Goal: Check status: Check status

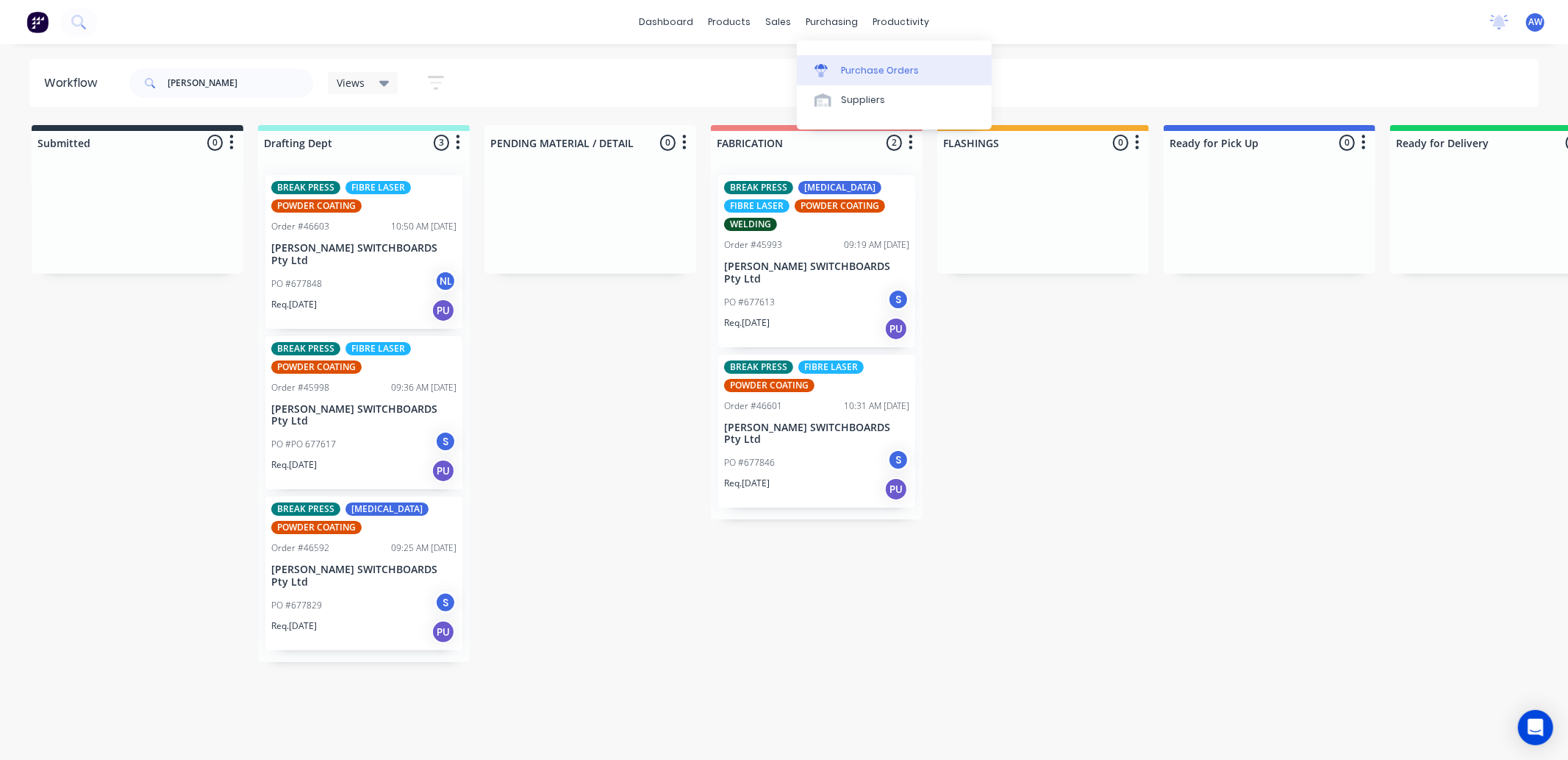
click at [861, 71] on div "Purchase Orders" at bounding box center [880, 70] width 78 height 13
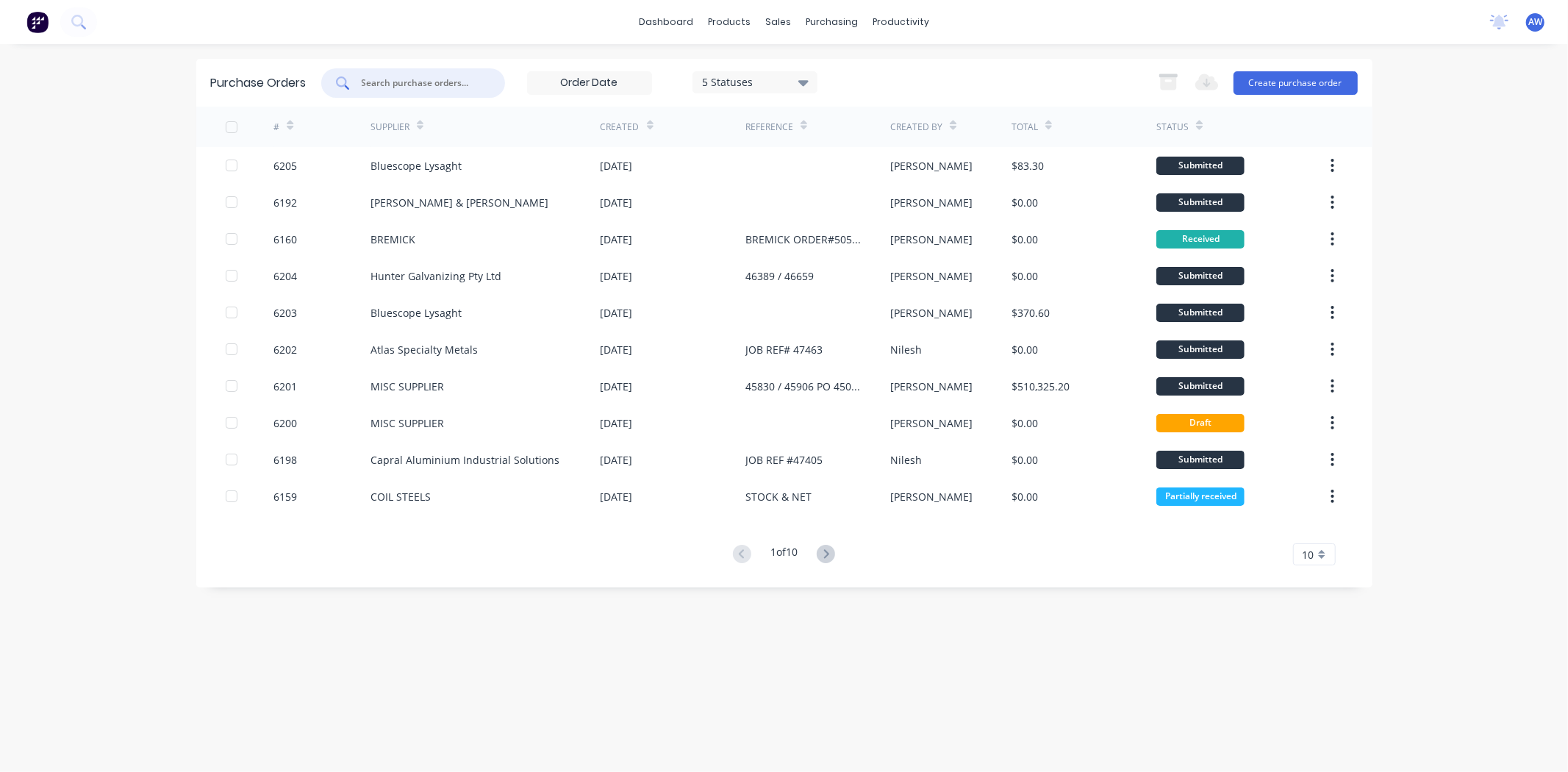
click at [408, 79] on input "text" at bounding box center [421, 82] width 122 height 15
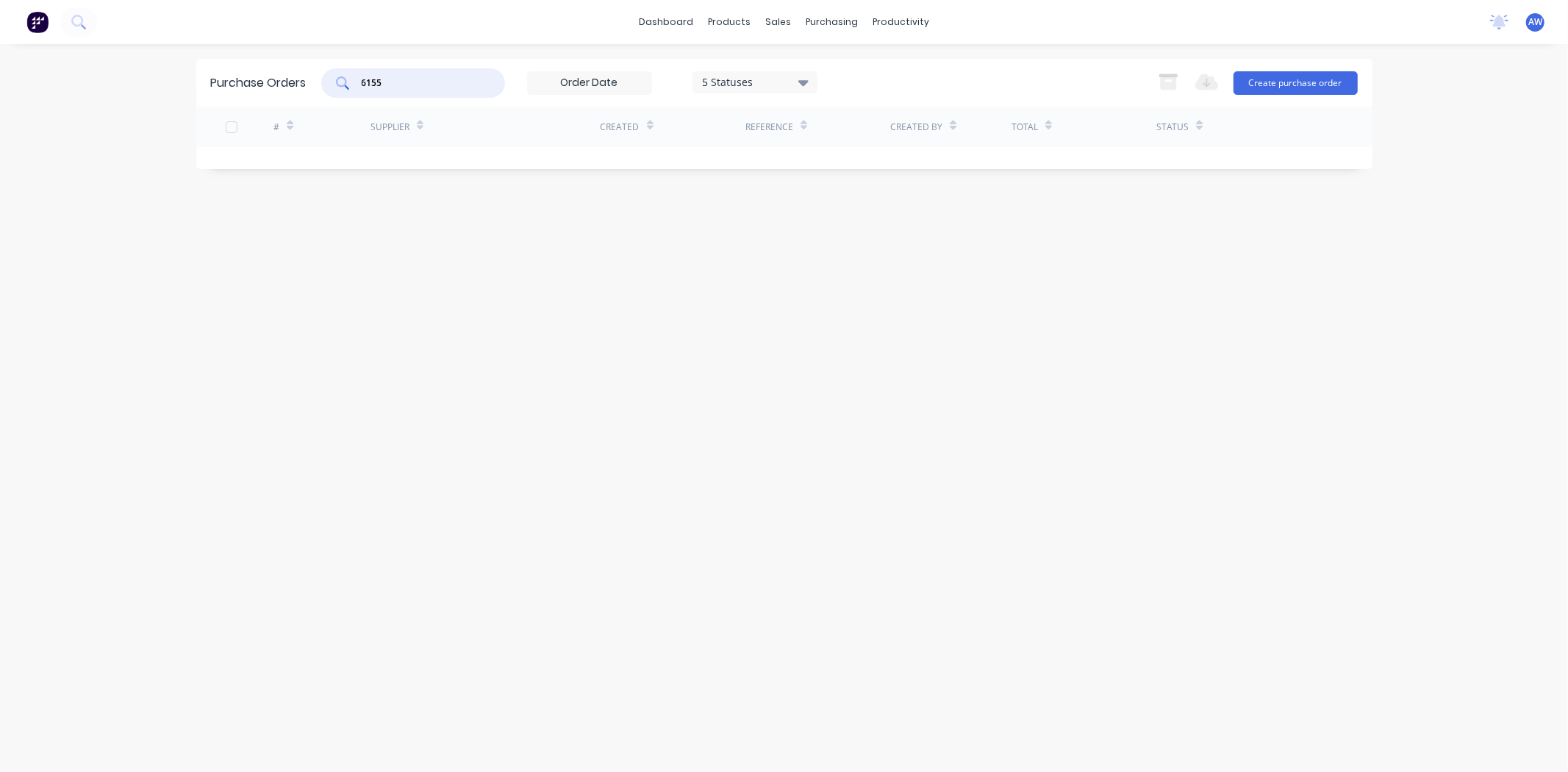
type input "6155"
click at [807, 82] on icon at bounding box center [803, 83] width 10 height 6
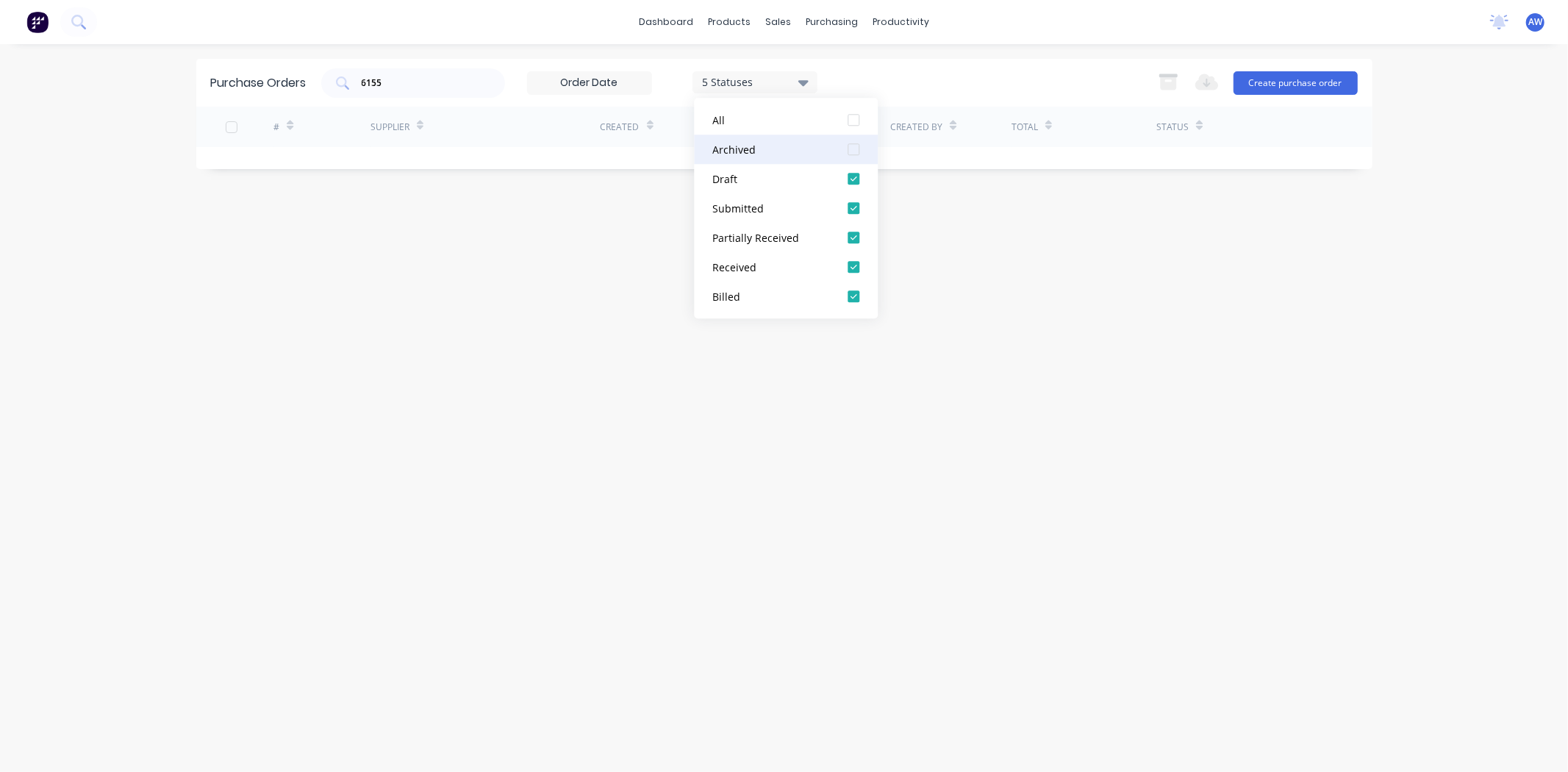
click at [759, 151] on div "Archived" at bounding box center [771, 150] width 118 height 15
click at [586, 369] on div "Purchase Orders 6155 7 Statuses 7 Statuses Export to Excel (XLSX) Create purcha…" at bounding box center [784, 408] width 1176 height 699
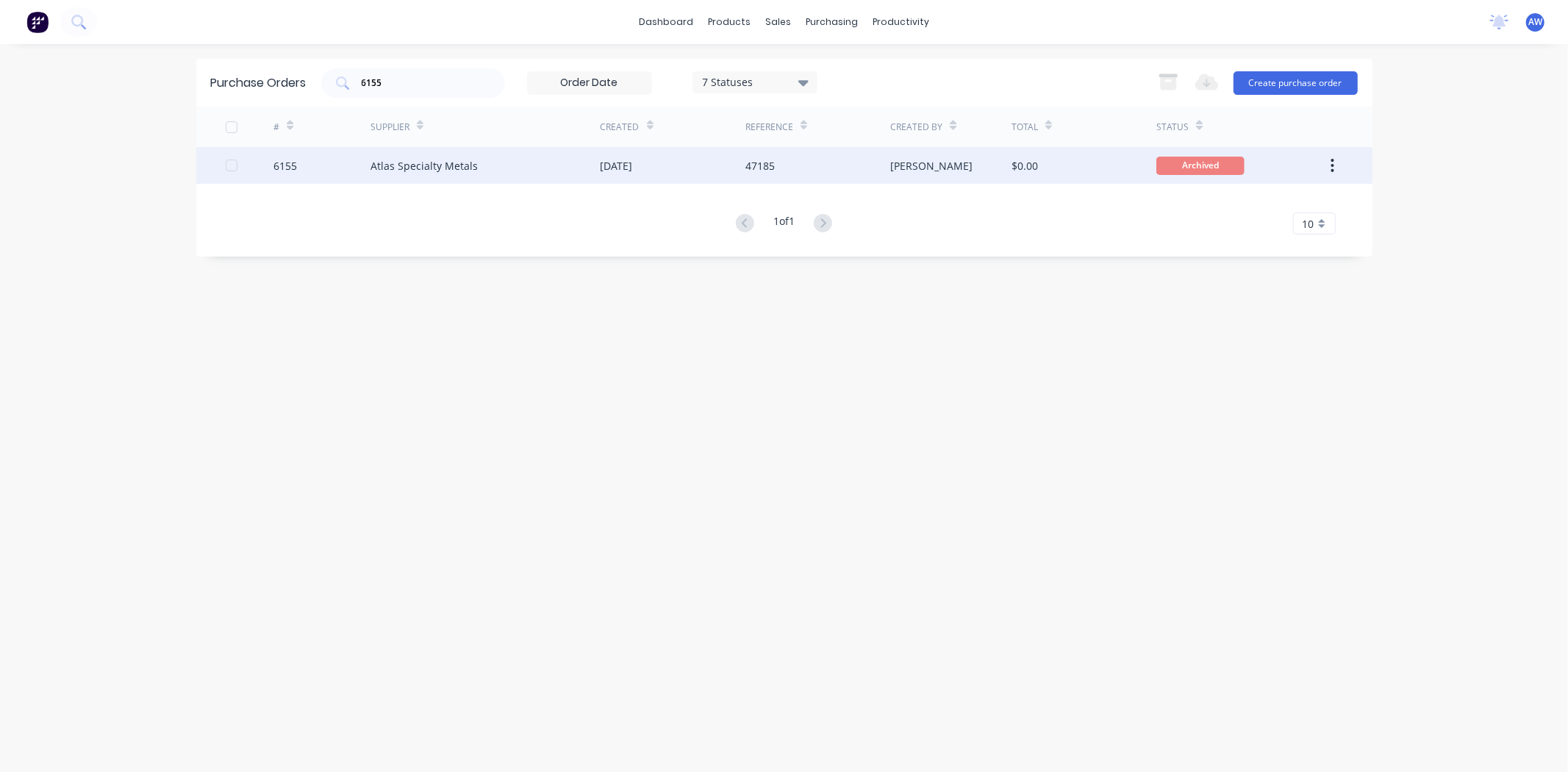
click at [465, 165] on div "Atlas Specialty Metals" at bounding box center [424, 166] width 108 height 15
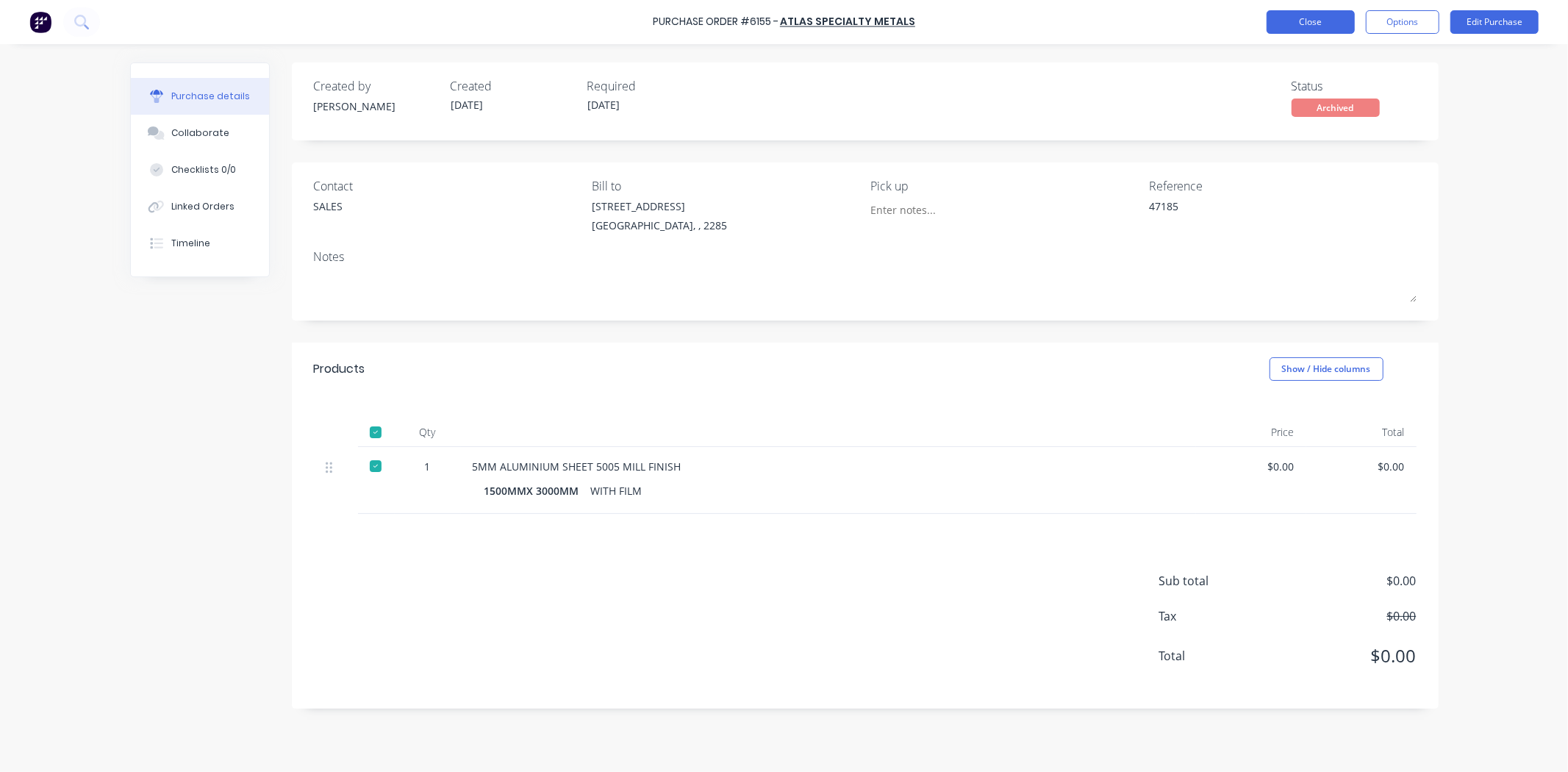
click at [1302, 20] on button "Close" at bounding box center [1311, 21] width 89 height 24
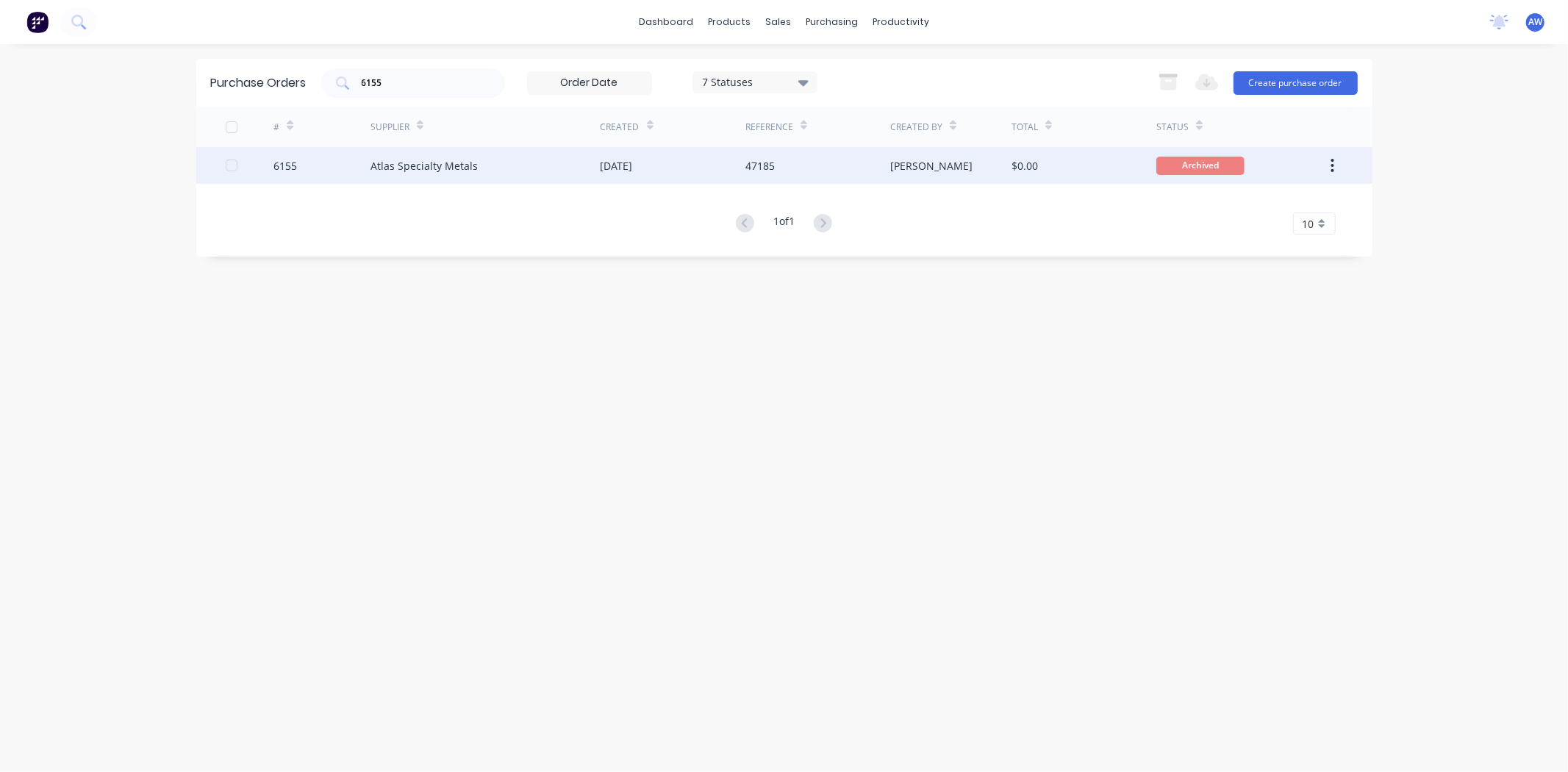
click at [551, 171] on div "Atlas Specialty Metals" at bounding box center [485, 166] width 230 height 37
type textarea "x"
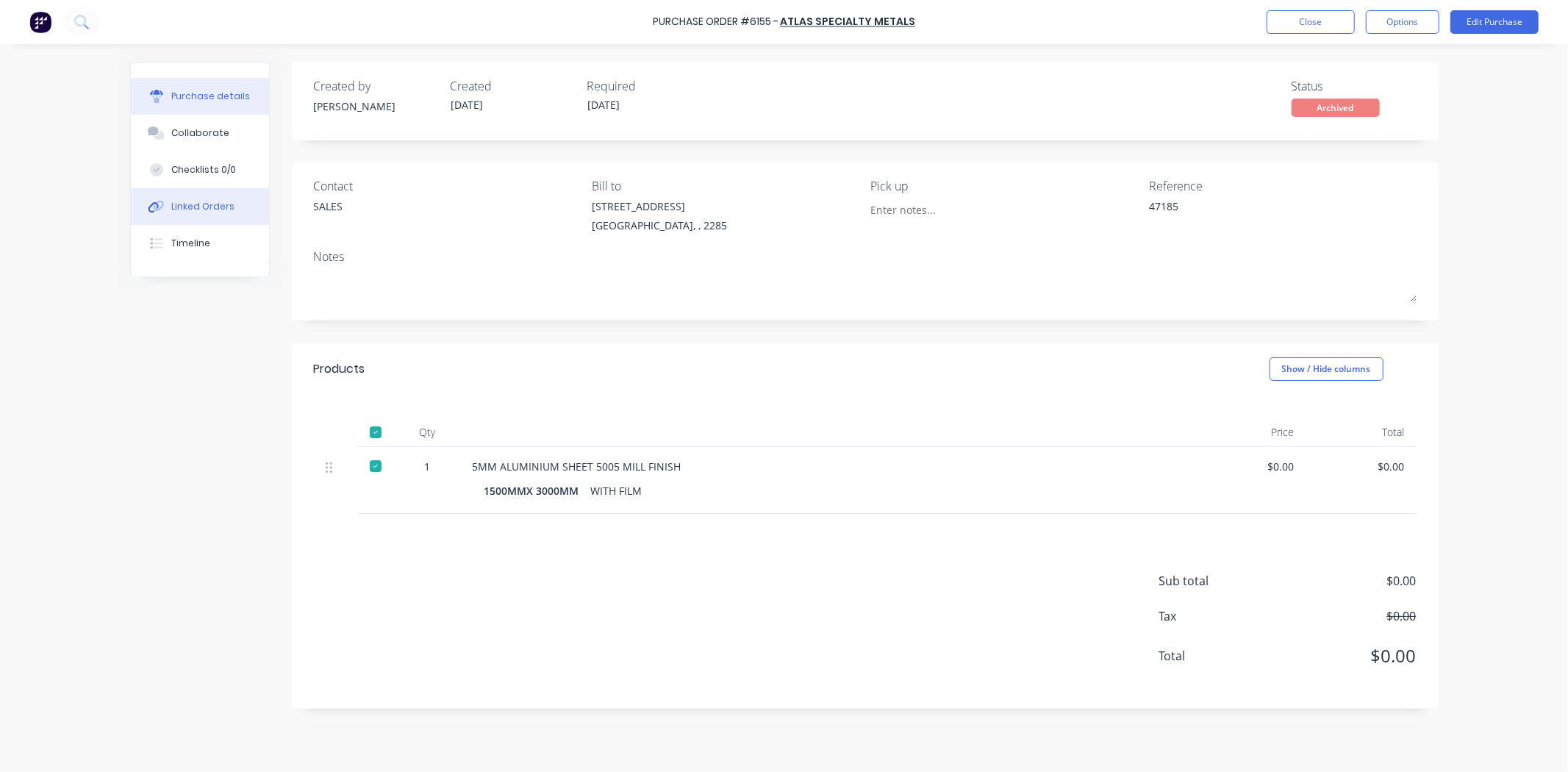
click at [207, 203] on div "Linked Orders" at bounding box center [202, 206] width 63 height 13
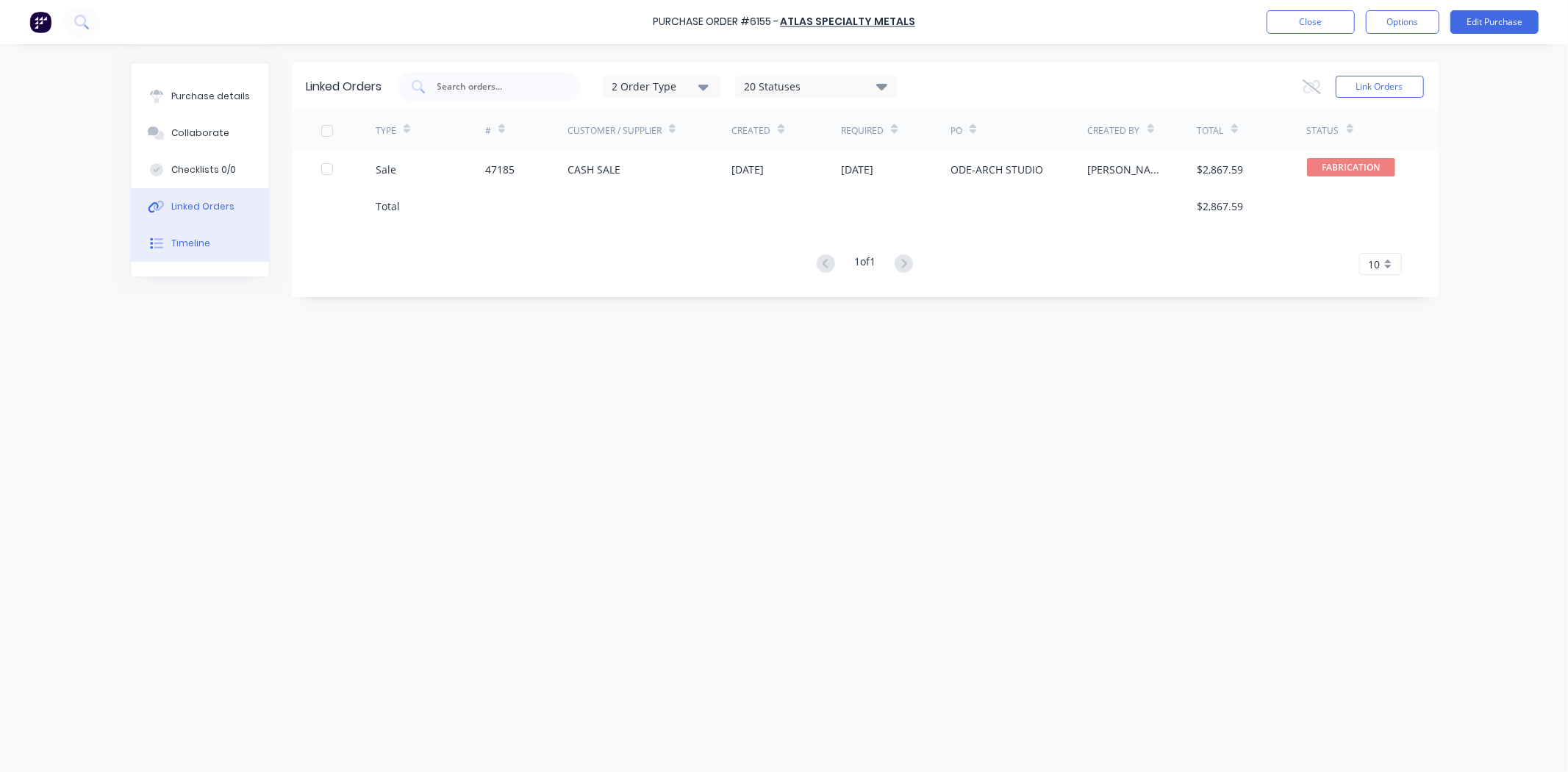
click at [195, 241] on div "Timeline" at bounding box center [190, 243] width 39 height 13
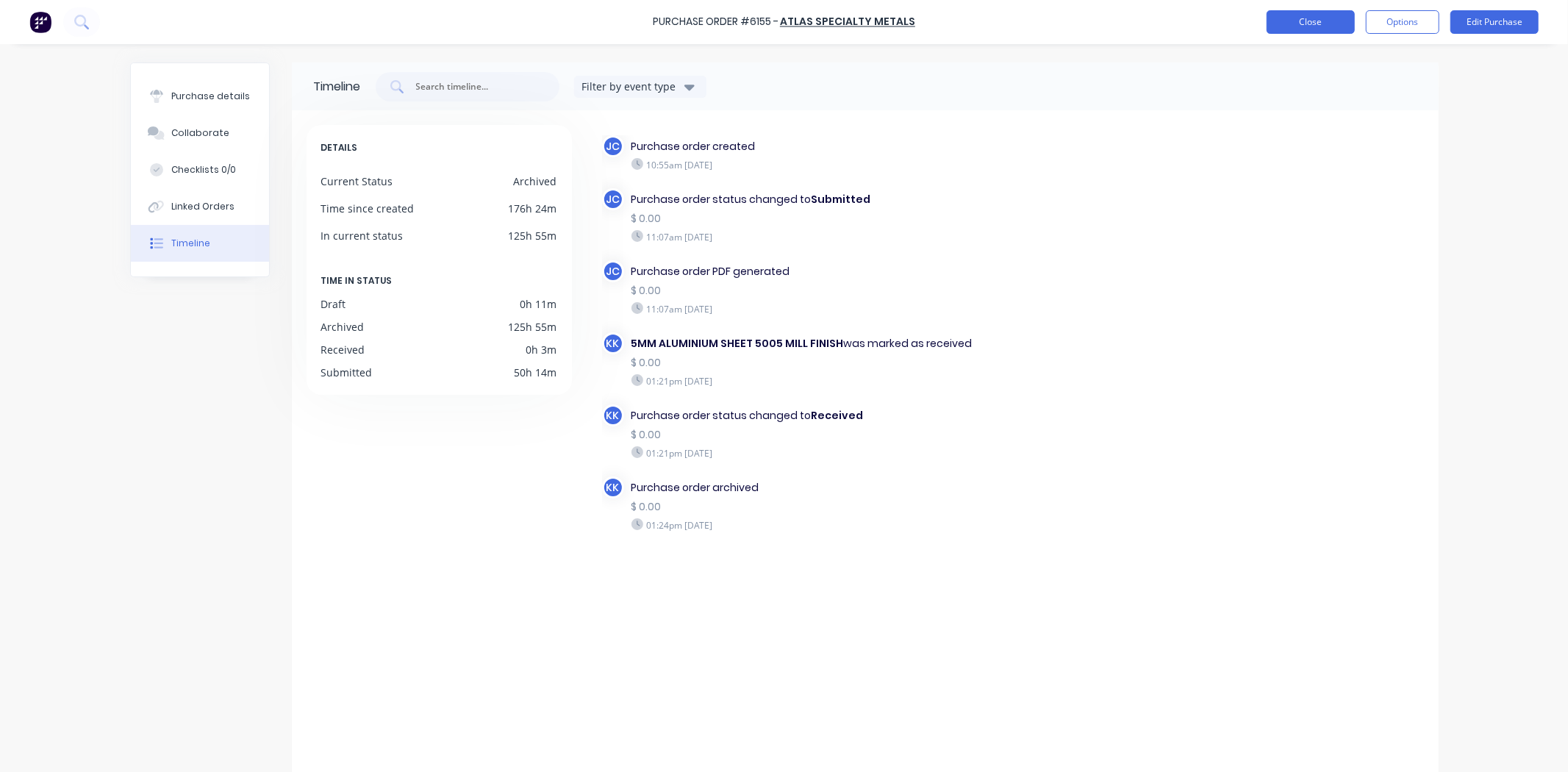
click at [1294, 16] on button "Close" at bounding box center [1311, 21] width 89 height 24
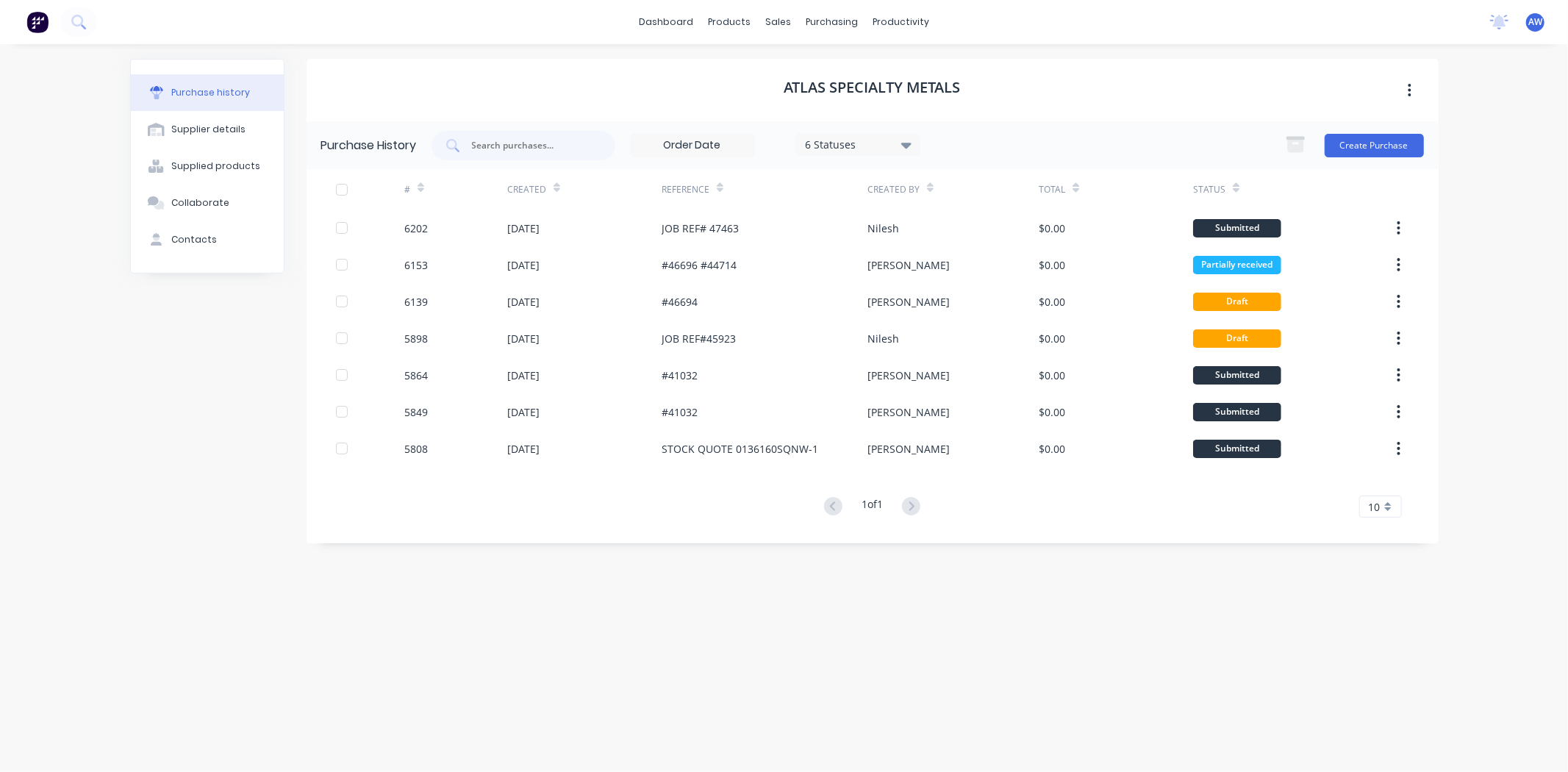
click at [189, 418] on div "Purchase history Supplier details Supplied products Collaborate Contacts" at bounding box center [207, 401] width 154 height 684
click at [897, 11] on div "productivity" at bounding box center [901, 21] width 71 height 22
click at [928, 69] on div "Workflow" at bounding box center [928, 70] width 44 height 13
